Goal: Transaction & Acquisition: Download file/media

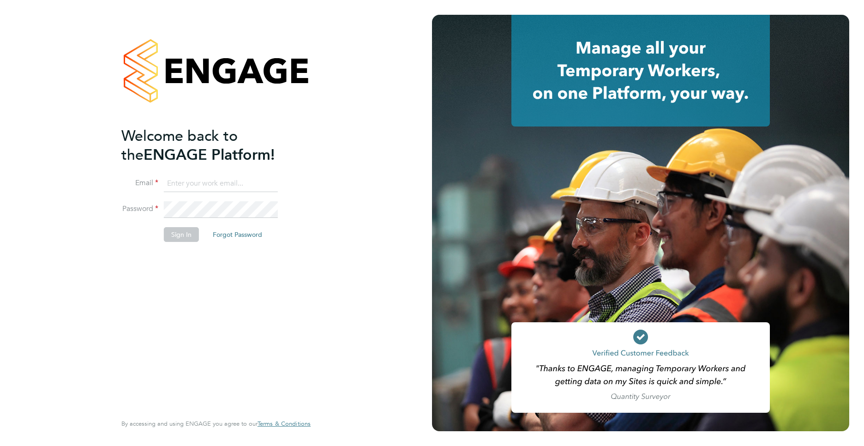
click at [183, 178] on input at bounding box center [221, 183] width 114 height 17
paste input "BEPayroll@ngagerecruitment.com"
type input "BEPayroll@ngagerecruitment.com"
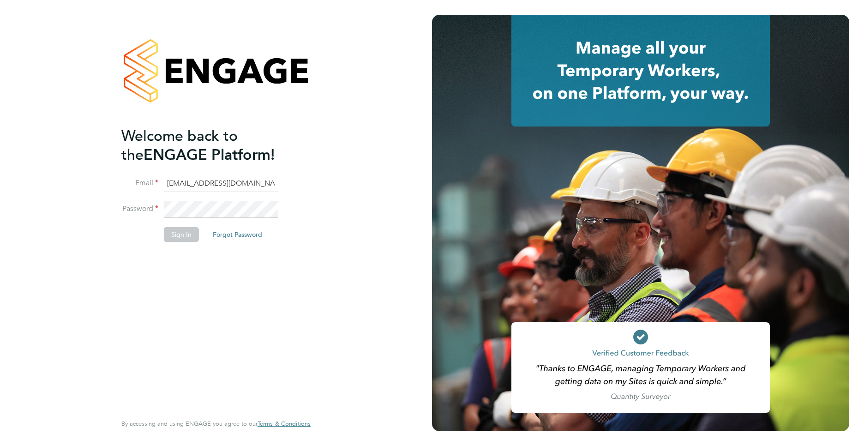
click at [210, 282] on div "Welcome back to the ENGAGE Platform! Email BEPayroll@ngagerecruitment.com Passw…" at bounding box center [211, 268] width 180 height 285
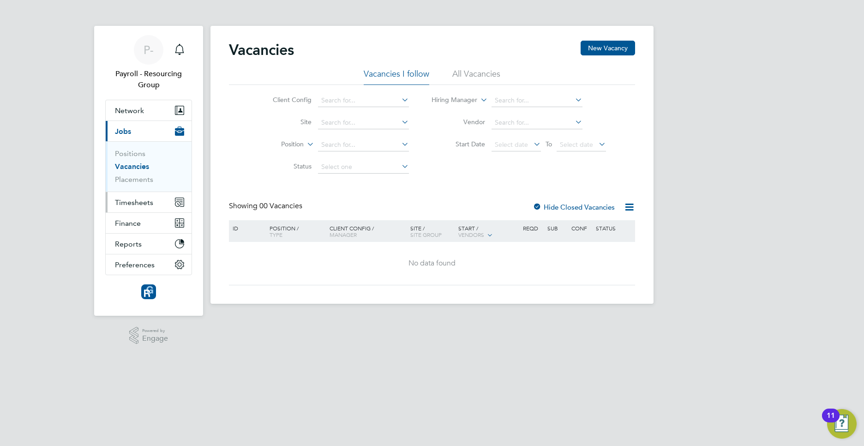
click at [142, 199] on span "Timesheets" at bounding box center [134, 202] width 38 height 9
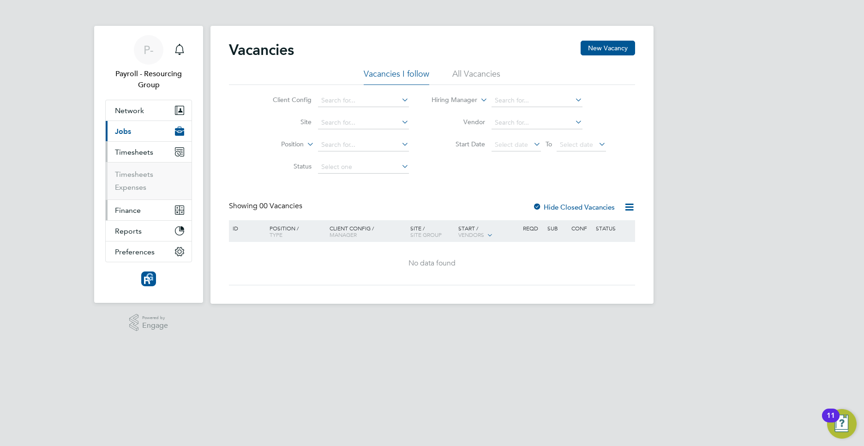
click at [143, 209] on button "Finance" at bounding box center [149, 210] width 86 height 20
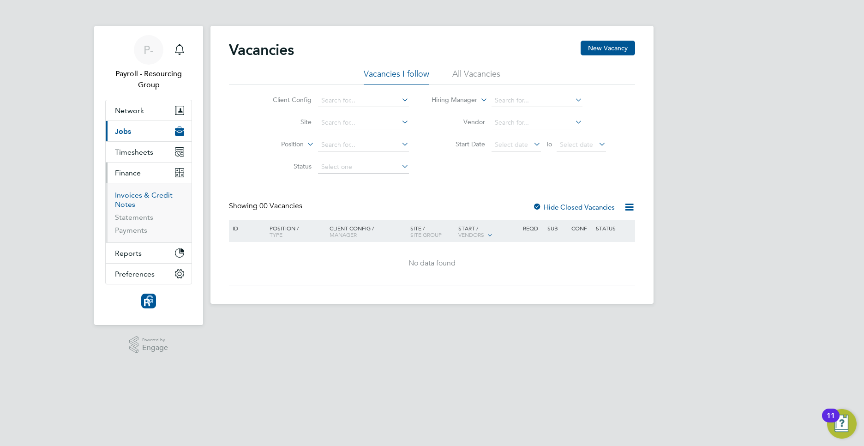
click at [143, 197] on link "Invoices & Credit Notes" at bounding box center [144, 200] width 58 height 18
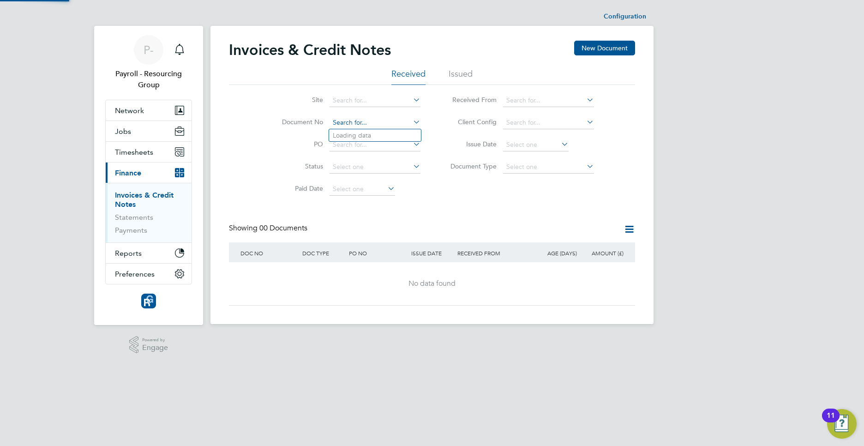
click at [343, 122] on input at bounding box center [374, 122] width 91 height 13
click at [335, 120] on input "4840" at bounding box center [374, 122] width 91 height 13
click at [333, 121] on input "4840" at bounding box center [374, 122] width 91 height 13
type input "inV0004840"
click at [445, 79] on ul "Received Issued" at bounding box center [432, 76] width 406 height 17
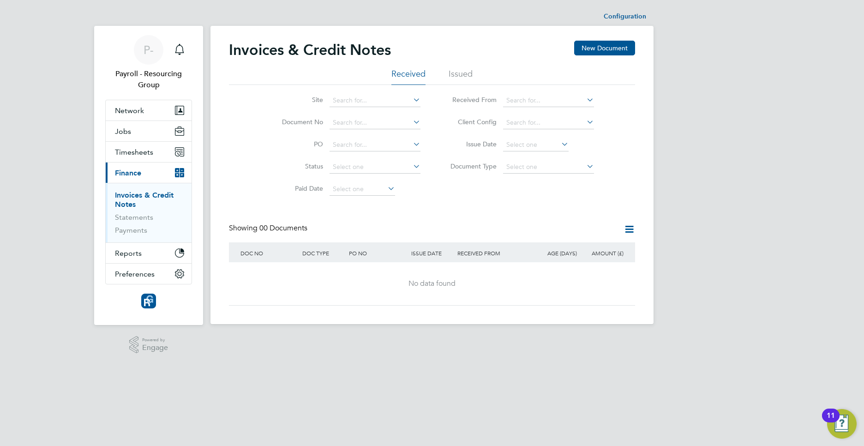
click at [455, 76] on li "Issued" at bounding box center [461, 76] width 24 height 17
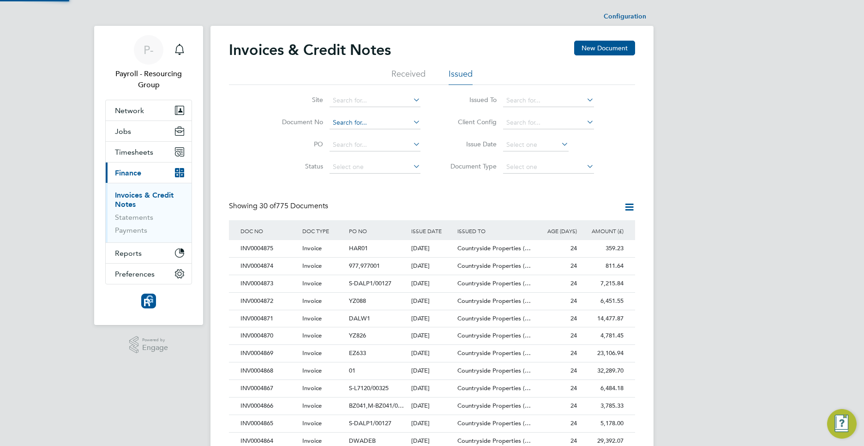
click at [348, 120] on input at bounding box center [374, 122] width 91 height 13
click at [357, 133] on b "4840" at bounding box center [362, 136] width 15 height 8
type input "INV0004840"
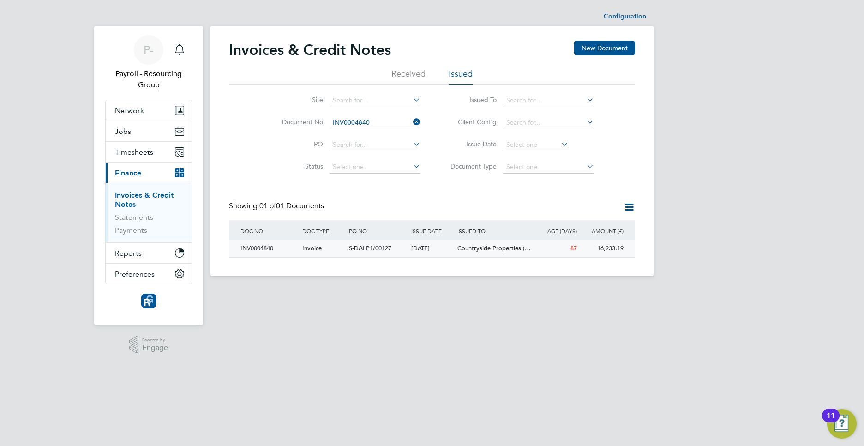
click at [613, 247] on div "16,233.19" at bounding box center [602, 248] width 47 height 17
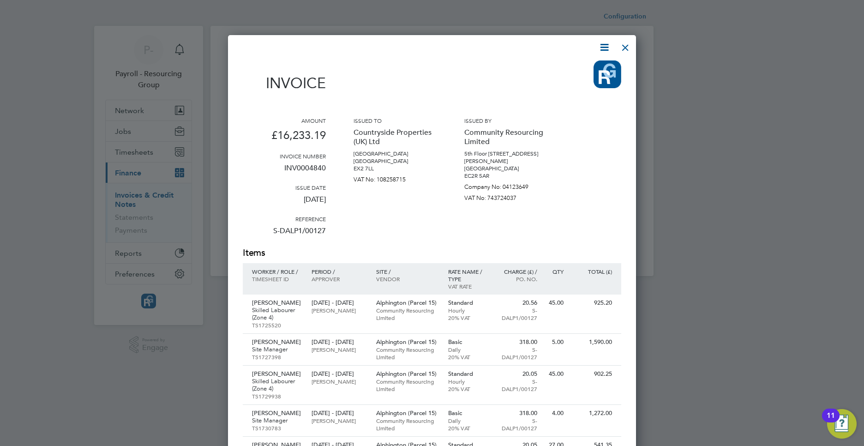
click at [603, 49] on icon at bounding box center [604, 48] width 12 height 12
click at [576, 67] on li "Download Invoice" at bounding box center [576, 69] width 64 height 13
click at [626, 48] on div at bounding box center [625, 45] width 17 height 17
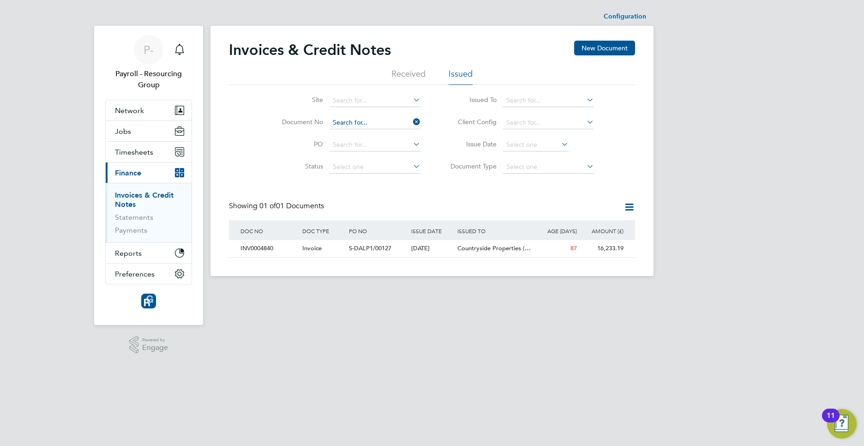
click at [368, 120] on input at bounding box center [374, 122] width 91 height 13
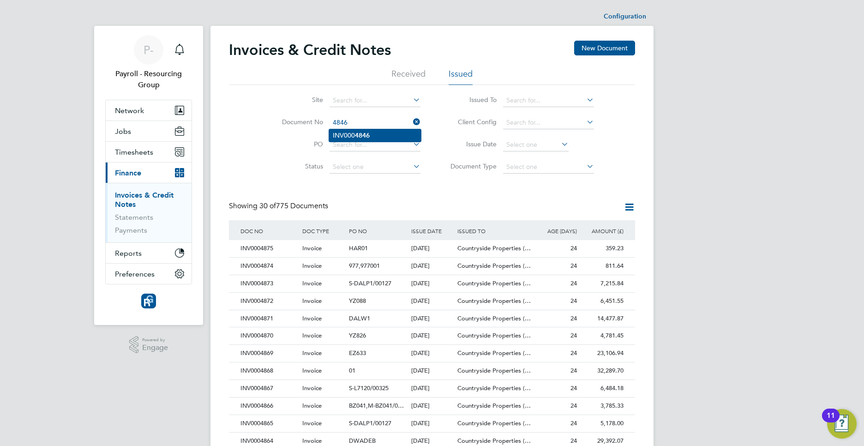
click at [373, 134] on li "INV000 4846" at bounding box center [375, 135] width 92 height 12
type input "INV0004846"
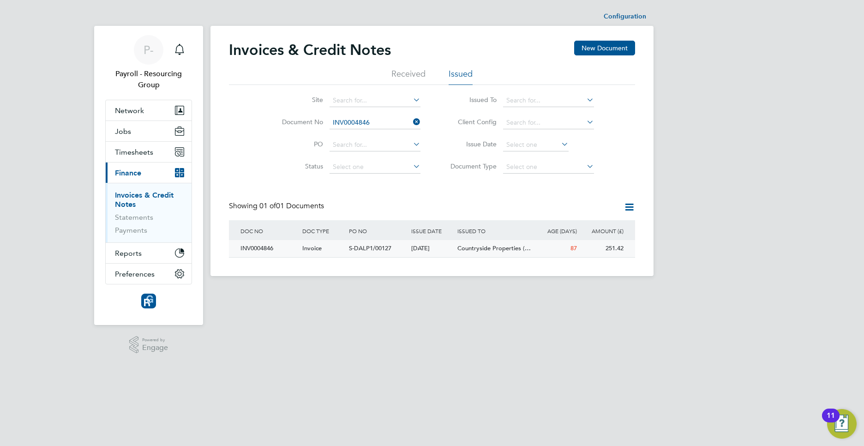
click at [614, 248] on div "251.42" at bounding box center [602, 248] width 47 height 17
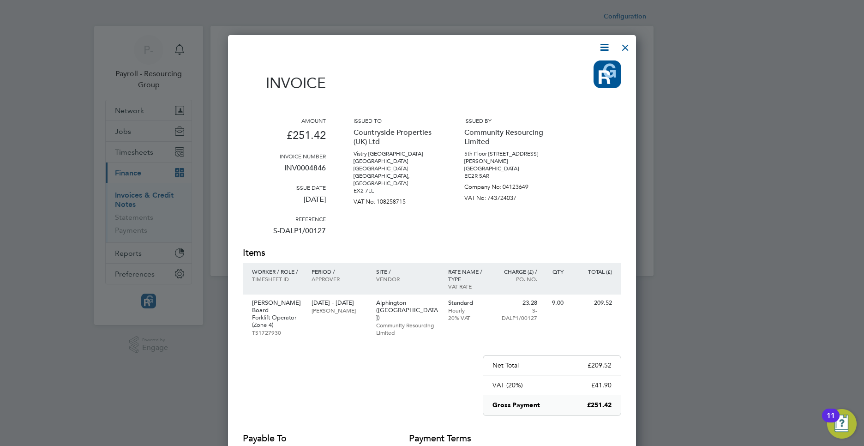
click at [609, 48] on icon at bounding box center [604, 48] width 12 height 12
click at [586, 63] on li "Download Invoice" at bounding box center [576, 69] width 64 height 13
click at [627, 47] on div at bounding box center [625, 45] width 17 height 17
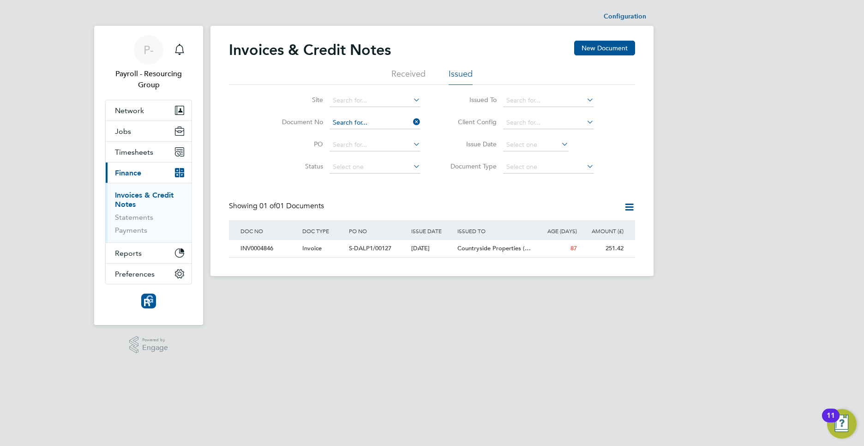
click at [382, 125] on input at bounding box center [374, 122] width 91 height 13
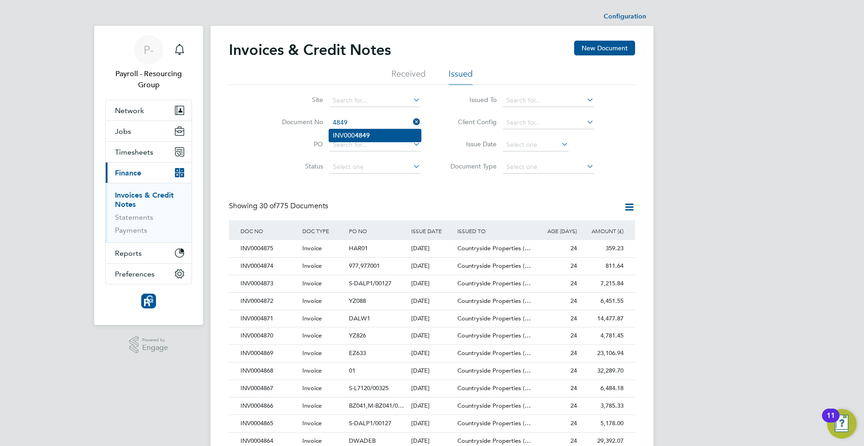
click at [376, 130] on li "INV000 4849" at bounding box center [375, 135] width 92 height 12
type input "INV0004849"
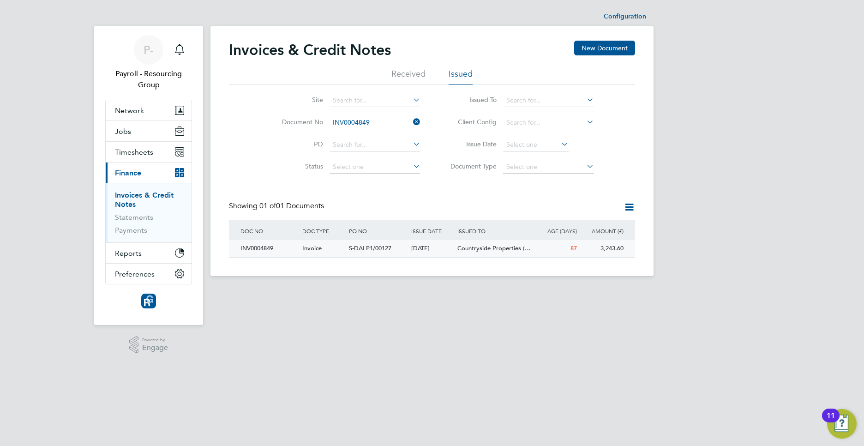
click at [609, 245] on div "3,243.60" at bounding box center [602, 248] width 47 height 17
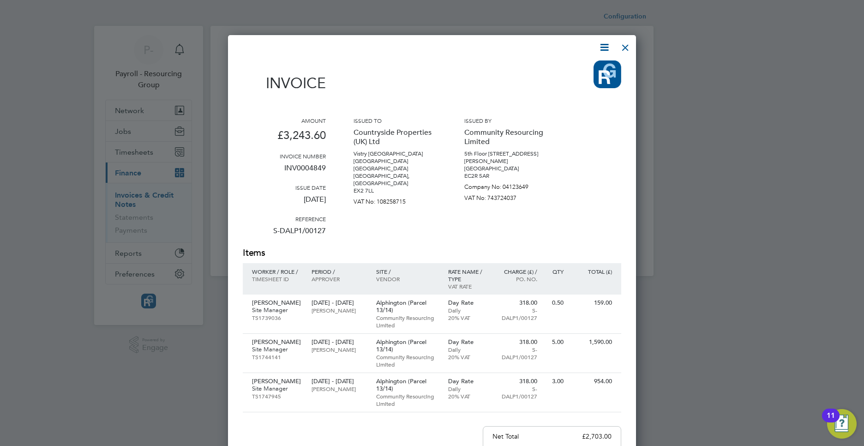
click at [602, 46] on icon at bounding box center [604, 48] width 12 height 12
click at [591, 66] on li "Download Invoice" at bounding box center [576, 69] width 64 height 13
click at [622, 45] on div at bounding box center [625, 45] width 17 height 17
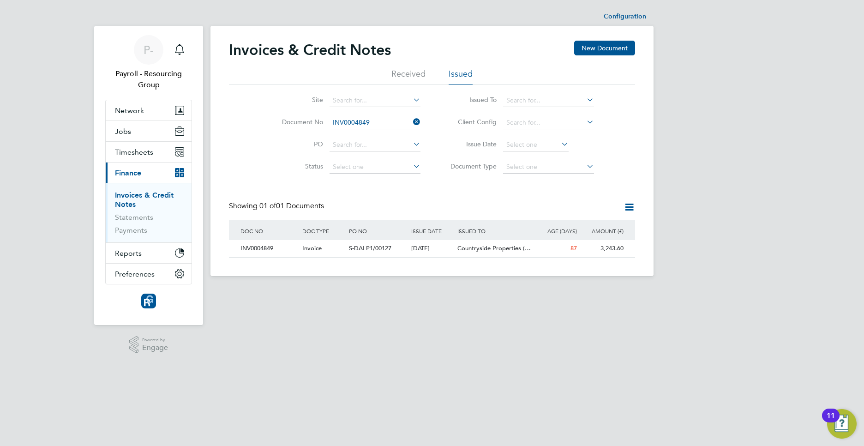
click at [373, 123] on input "INV0004849" at bounding box center [374, 122] width 91 height 13
click at [373, 123] on input at bounding box center [374, 122] width 91 height 13
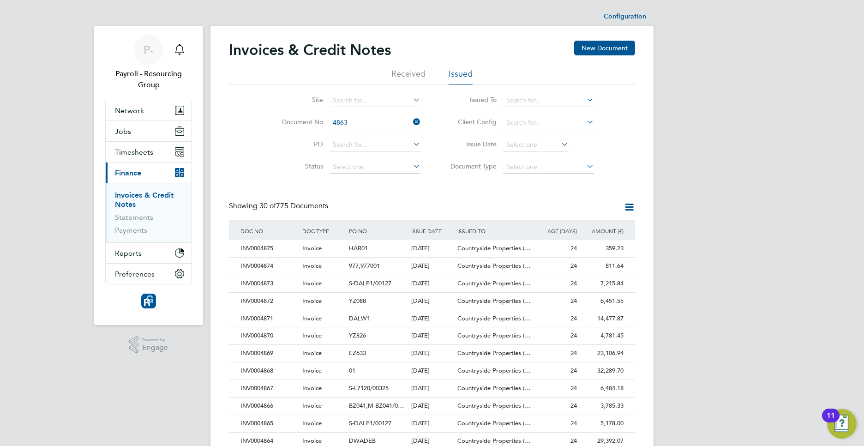
click at [370, 131] on li "INV000 4863" at bounding box center [375, 135] width 92 height 12
type input "INV0004863"
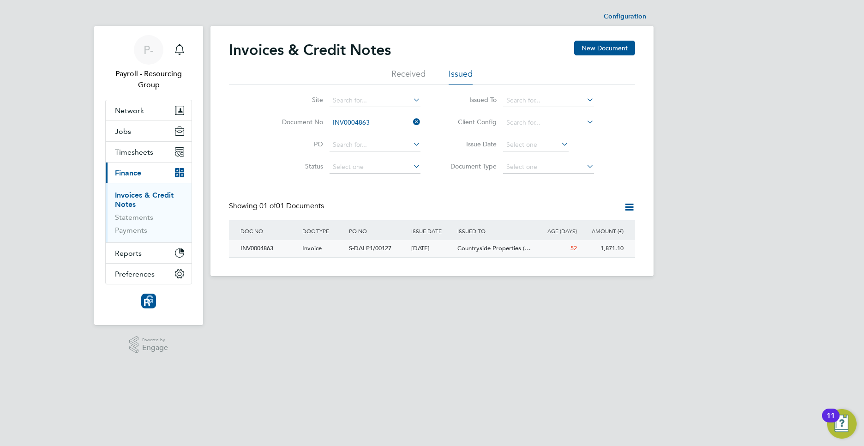
click at [605, 248] on div "1,871.10" at bounding box center [602, 248] width 47 height 17
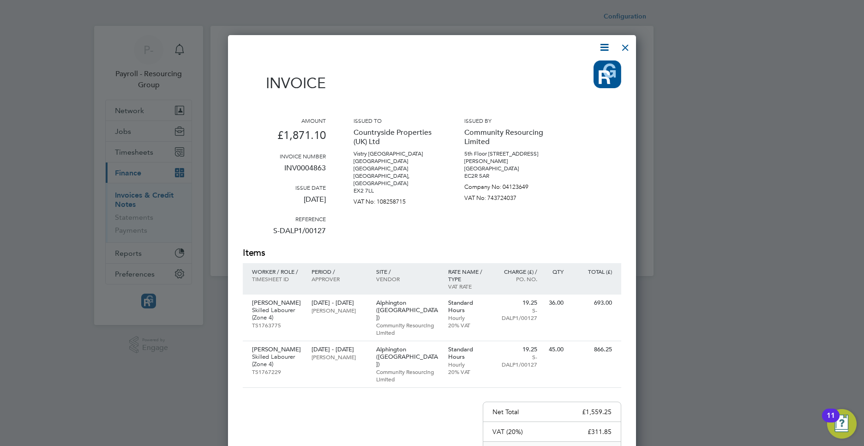
click at [604, 51] on icon at bounding box center [604, 48] width 12 height 12
click at [589, 66] on li "Download Invoice" at bounding box center [576, 69] width 64 height 13
click at [627, 45] on div at bounding box center [625, 45] width 17 height 17
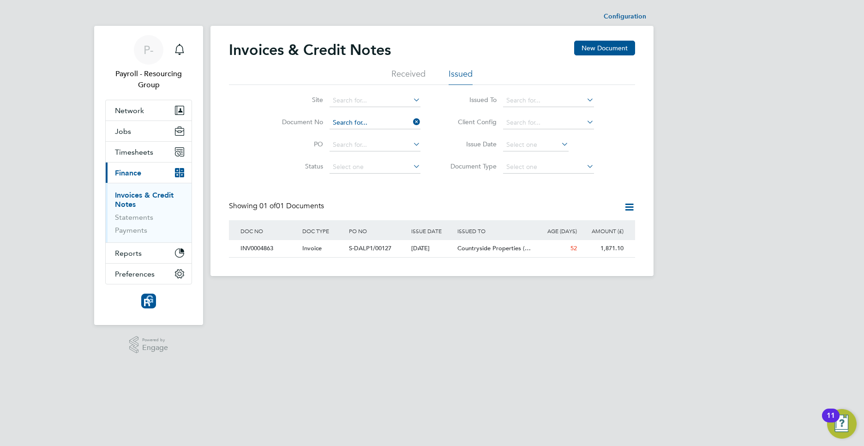
click at [378, 122] on input at bounding box center [374, 122] width 91 height 13
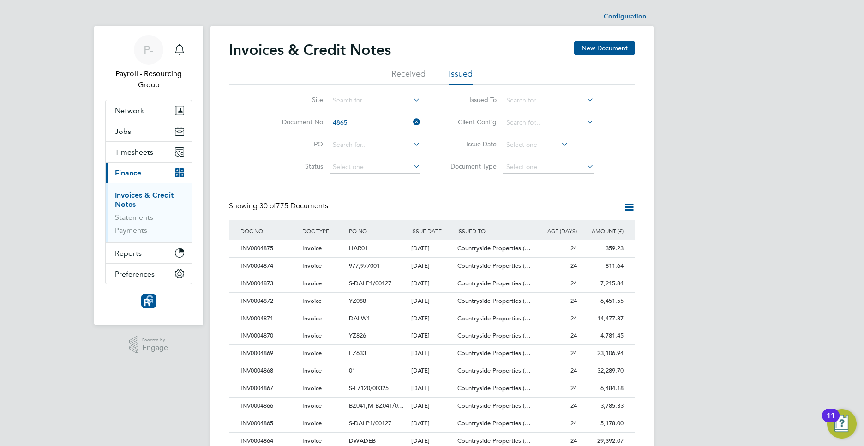
click at [375, 131] on li "INV000 4865" at bounding box center [375, 135] width 92 height 12
type input "INV0004865"
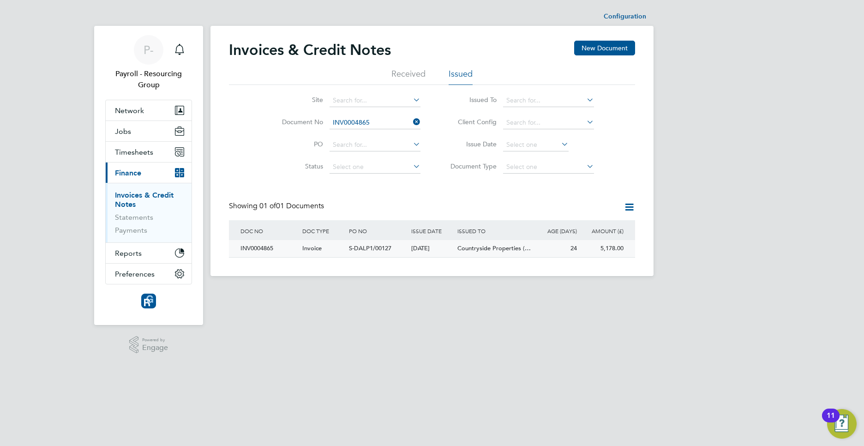
click at [610, 249] on div "5,178.00" at bounding box center [602, 248] width 47 height 17
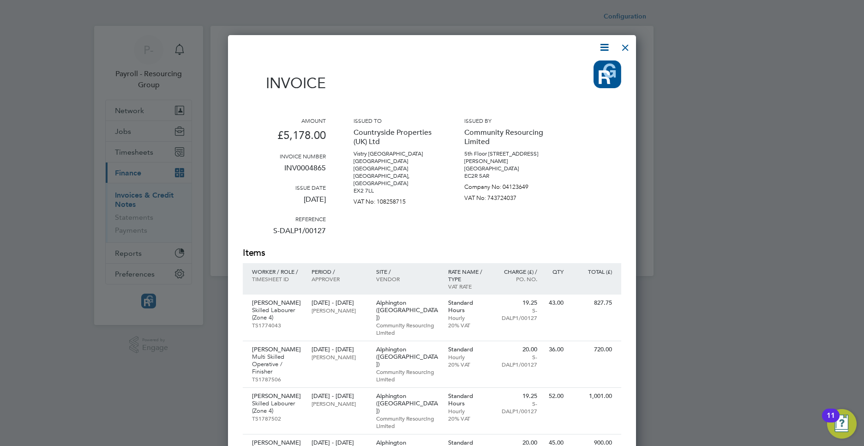
click at [604, 46] on icon at bounding box center [604, 48] width 12 height 12
click at [582, 65] on li "Download Invoice" at bounding box center [576, 69] width 64 height 13
click at [625, 43] on div at bounding box center [625, 45] width 17 height 17
